Goal: Task Accomplishment & Management: Manage account settings

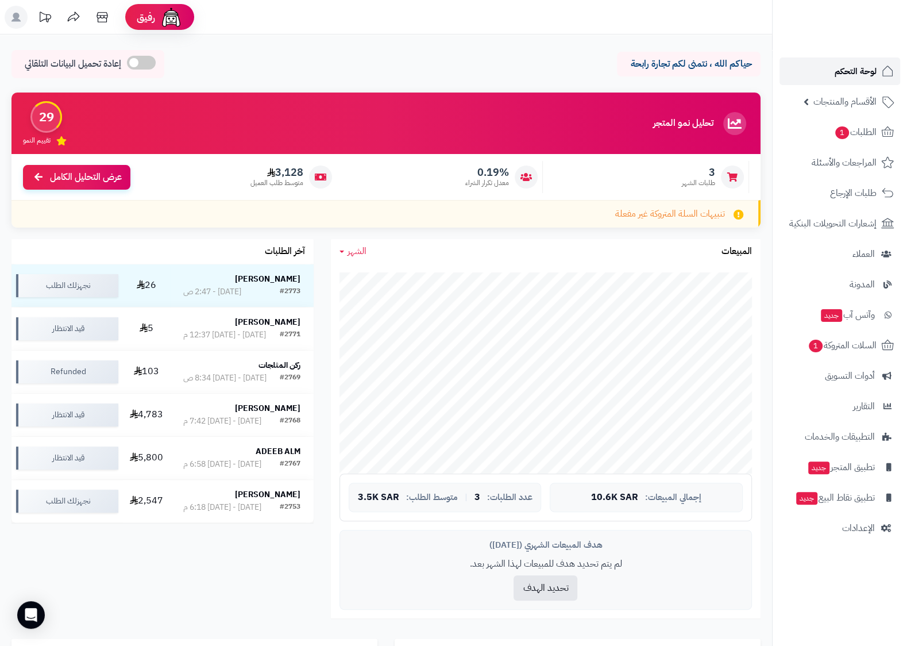
click at [872, 72] on span "لوحة التحكم" at bounding box center [856, 71] width 42 height 16
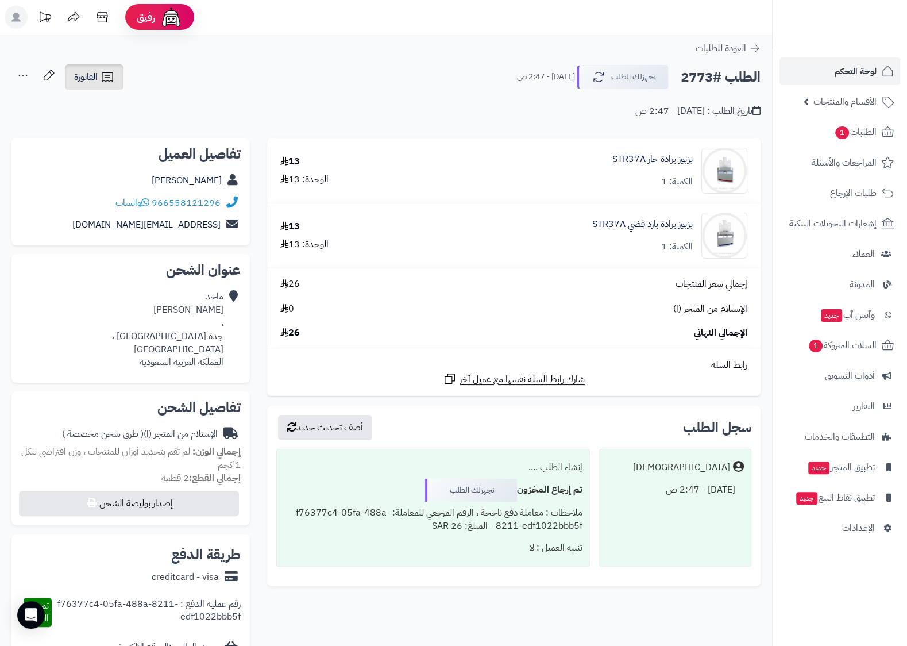
click at [107, 84] on link "الفاتورة" at bounding box center [94, 76] width 59 height 25
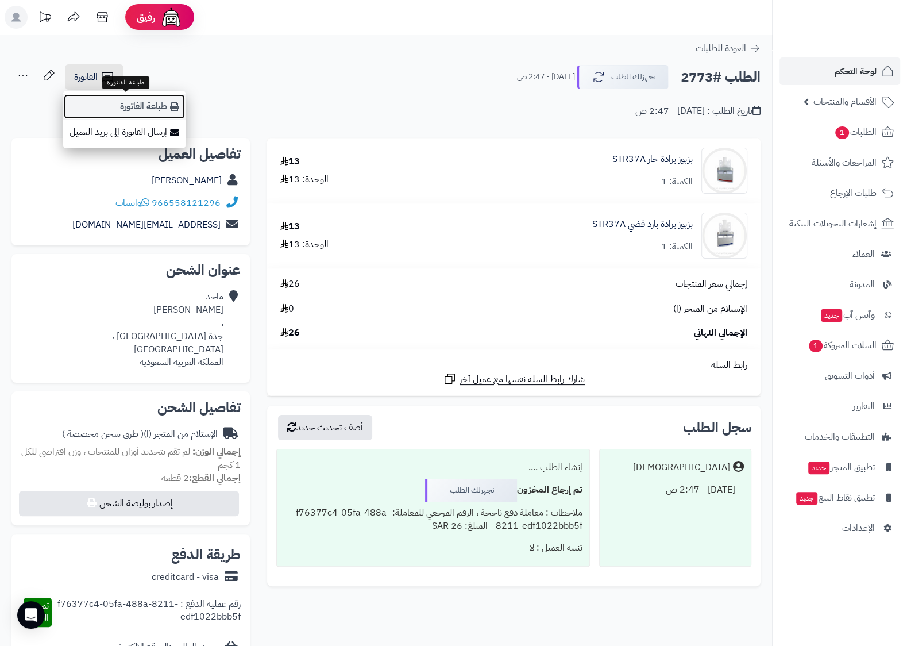
click at [163, 107] on link "طباعة الفاتورة" at bounding box center [124, 107] width 122 height 26
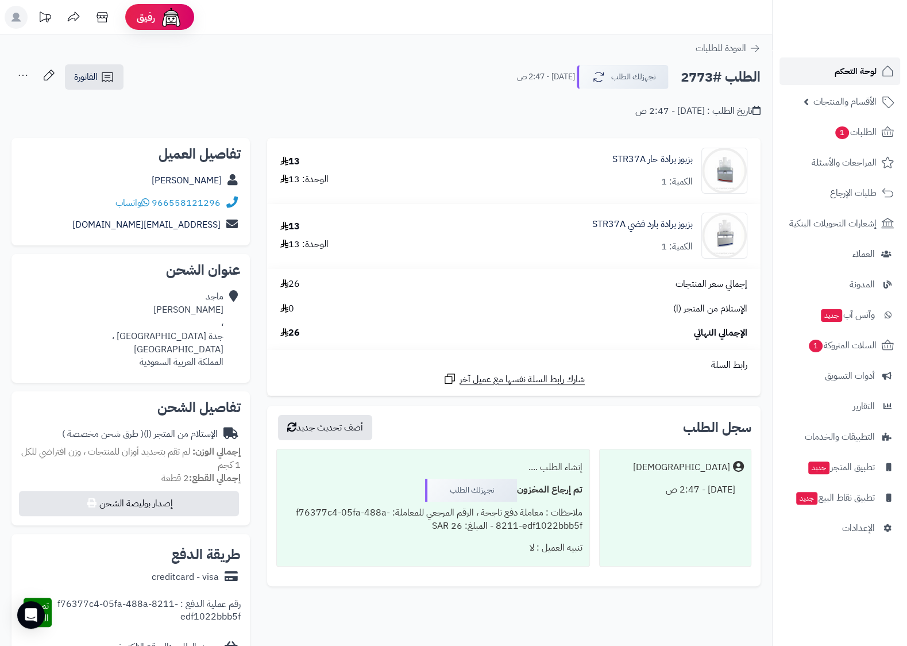
click at [841, 74] on span "لوحة التحكم" at bounding box center [856, 71] width 42 height 16
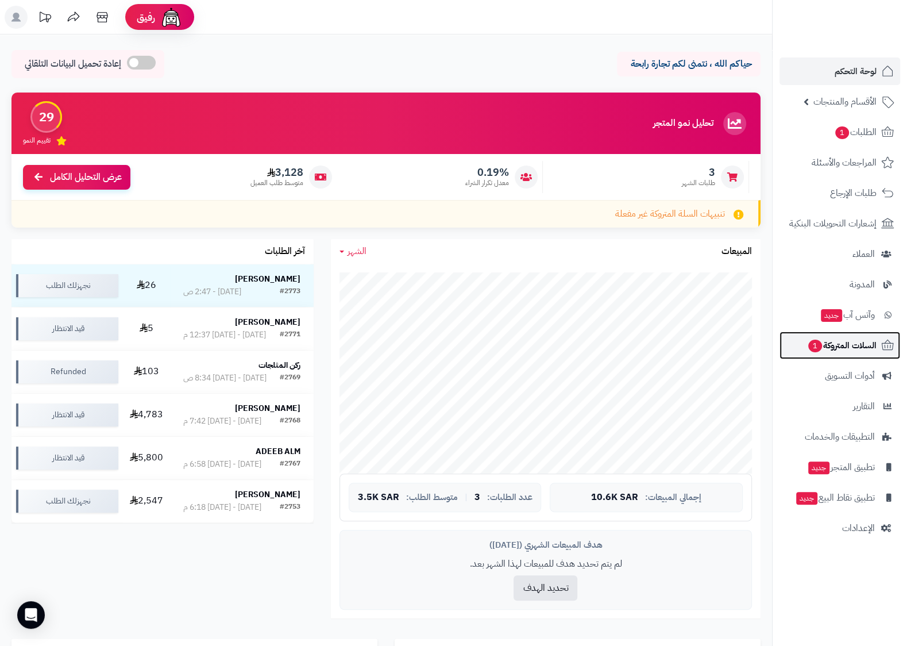
click at [865, 348] on span "السلات المتروكة 1" at bounding box center [842, 345] width 70 height 16
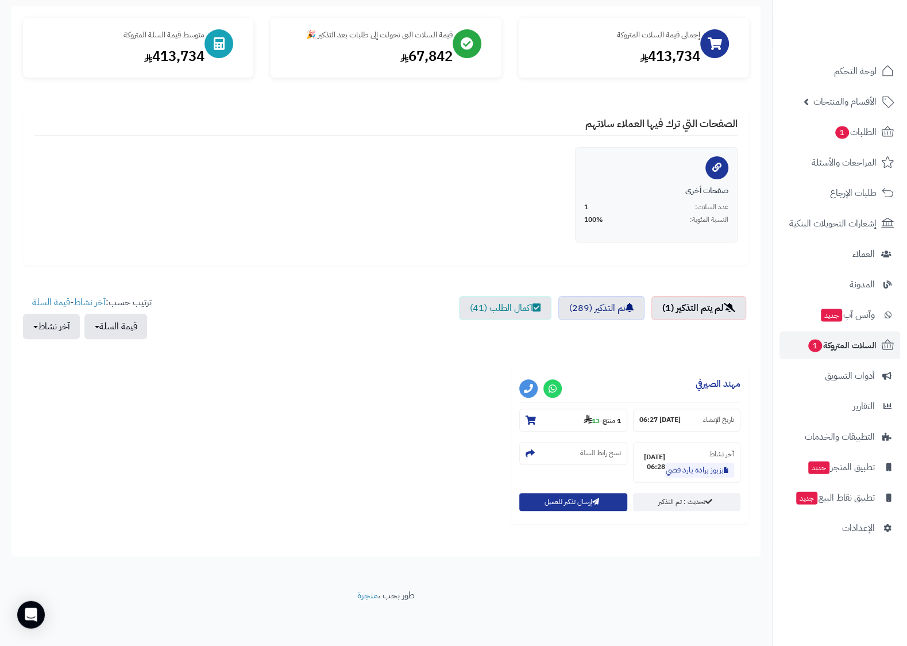
scroll to position [126, 0]
click at [870, 128] on span "الطلبات 1" at bounding box center [855, 132] width 43 height 16
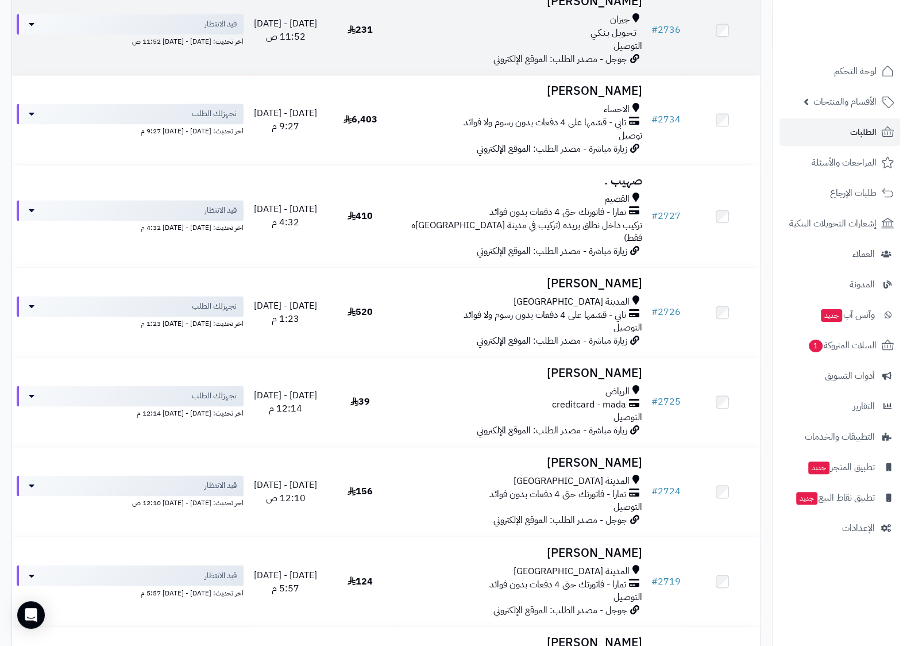
scroll to position [1469, 0]
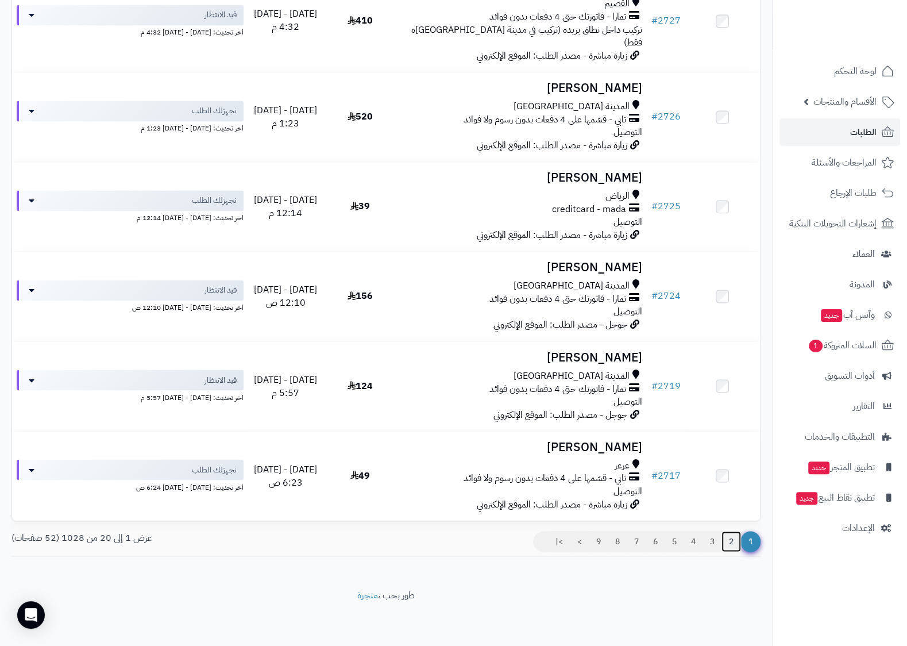
click at [734, 548] on link "2" at bounding box center [732, 541] width 20 height 21
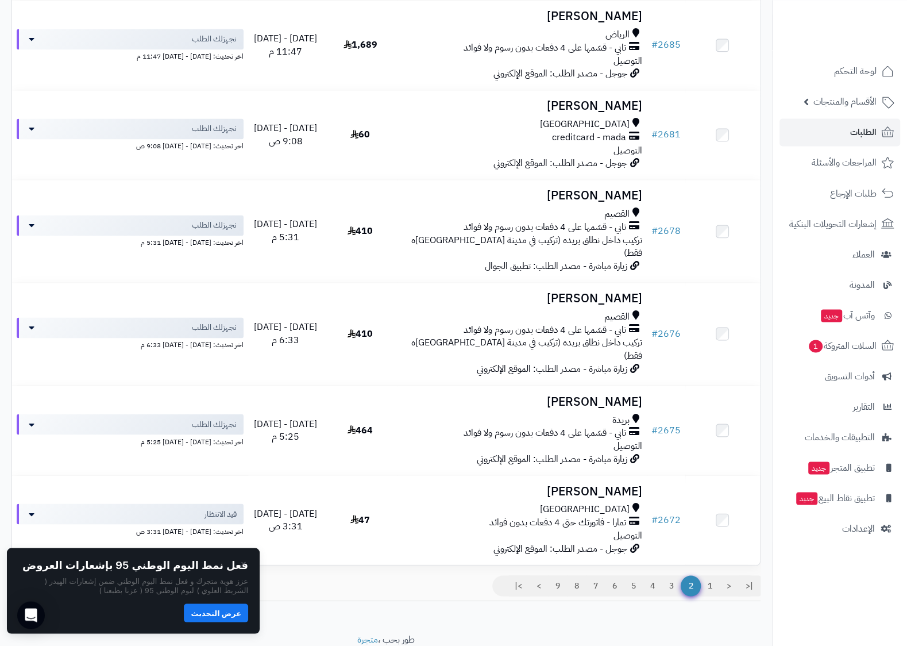
scroll to position [1469, 0]
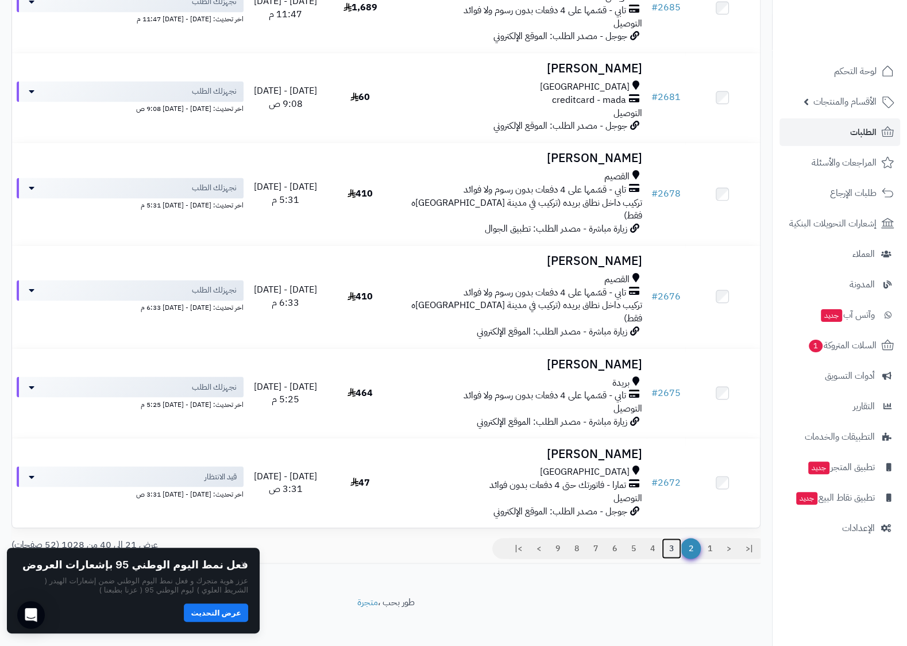
click at [673, 548] on link "3" at bounding box center [672, 548] width 20 height 21
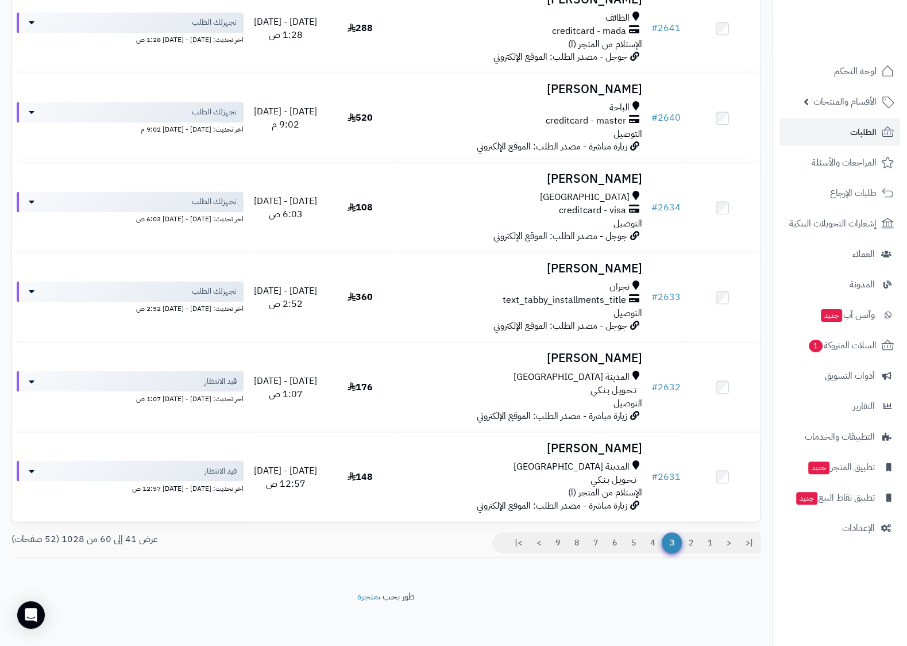
scroll to position [1026, 0]
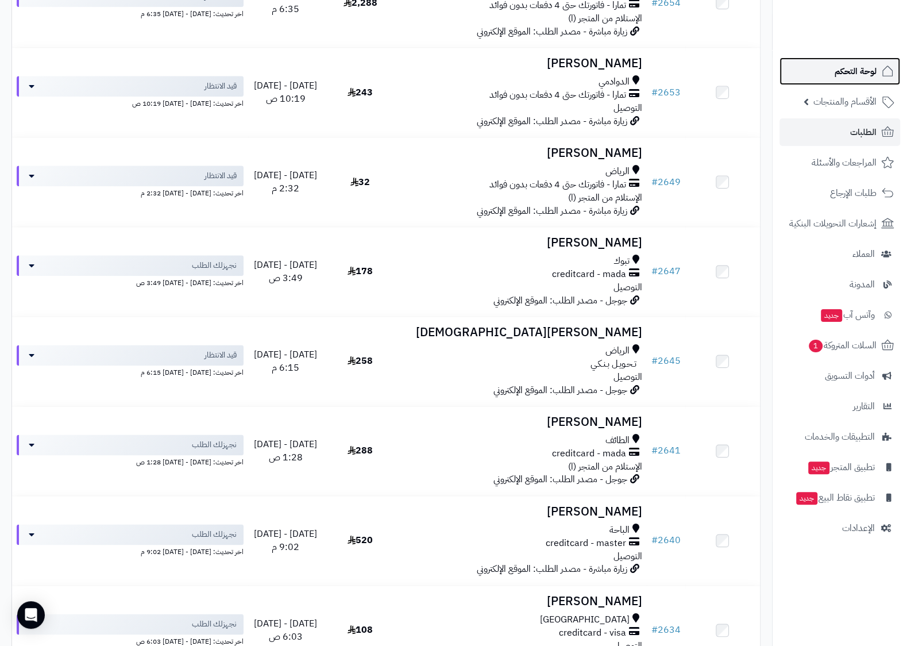
click at [850, 78] on span "لوحة التحكم" at bounding box center [856, 71] width 42 height 16
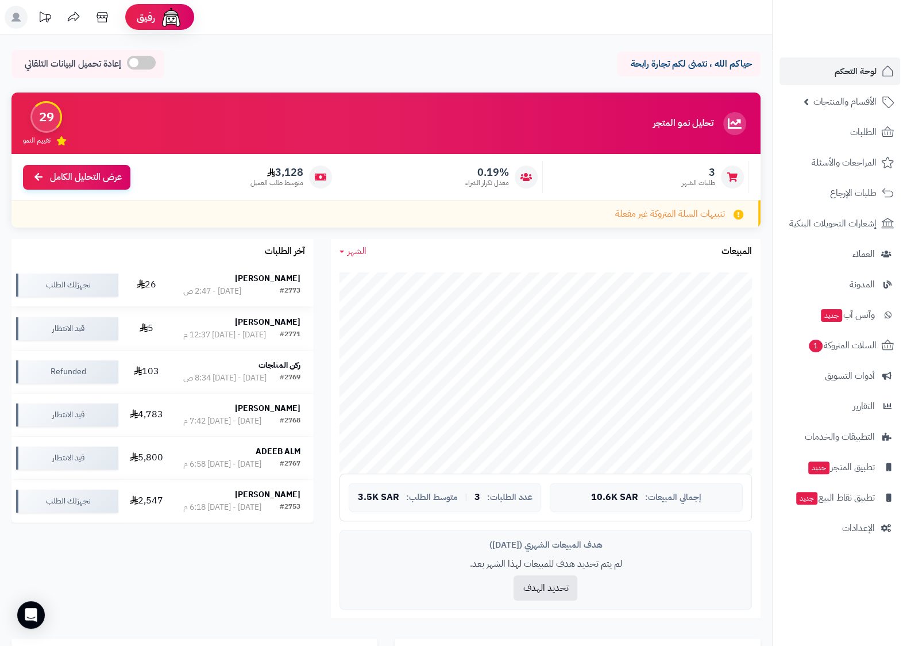
click at [207, 285] on div "[PERSON_NAME]" at bounding box center [241, 279] width 117 height 13
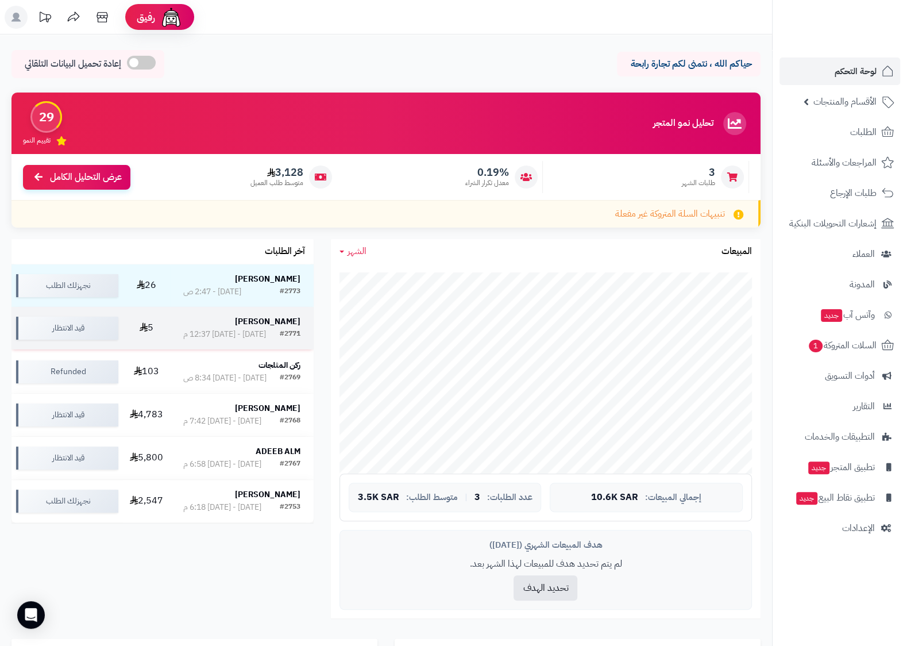
click at [226, 319] on div "[PERSON_NAME]" at bounding box center [241, 321] width 117 height 11
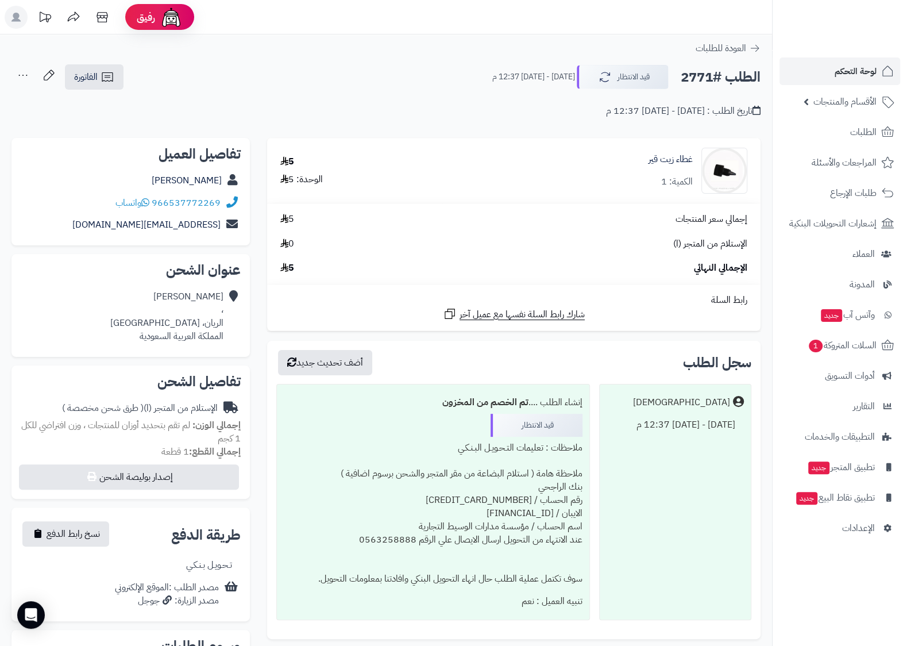
scroll to position [186, 0]
